Goal: Check status

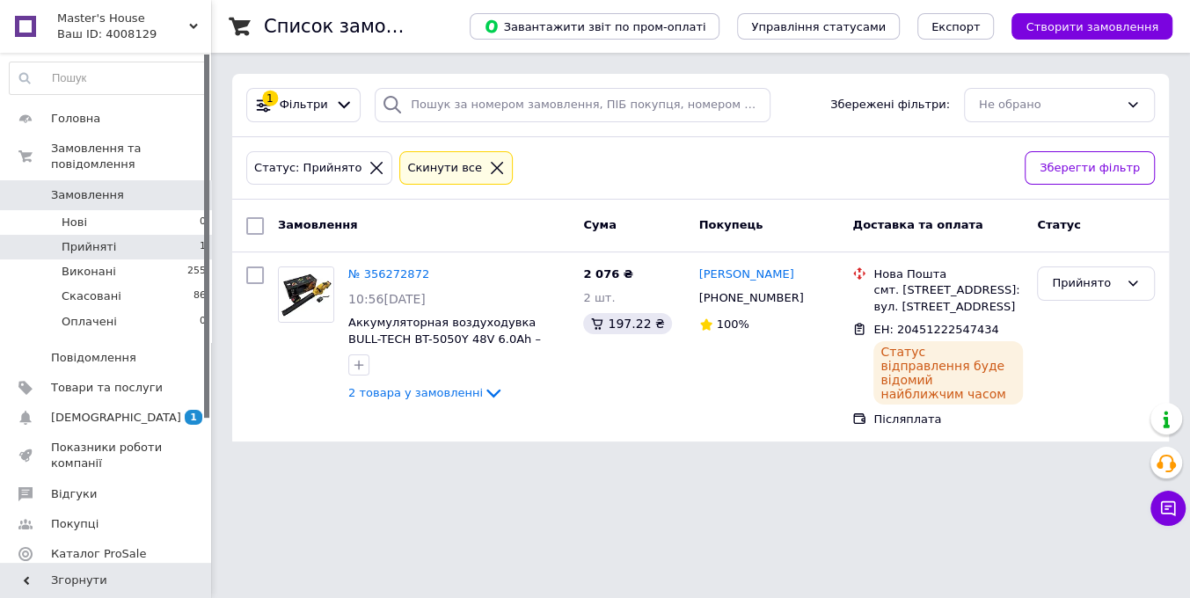
click at [491, 162] on icon at bounding box center [497, 168] width 12 height 12
